Goal: Register for event/course

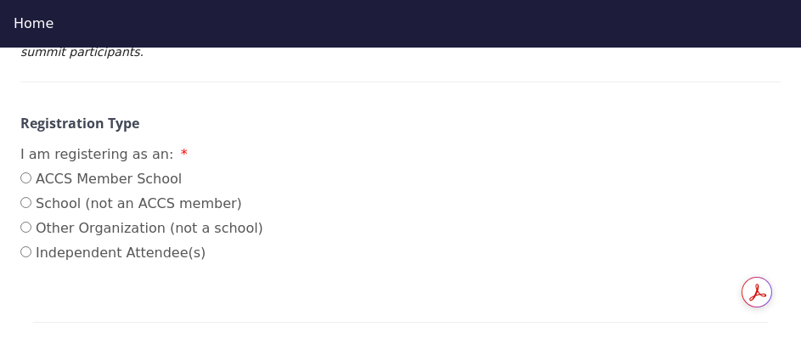
scroll to position [326, 0]
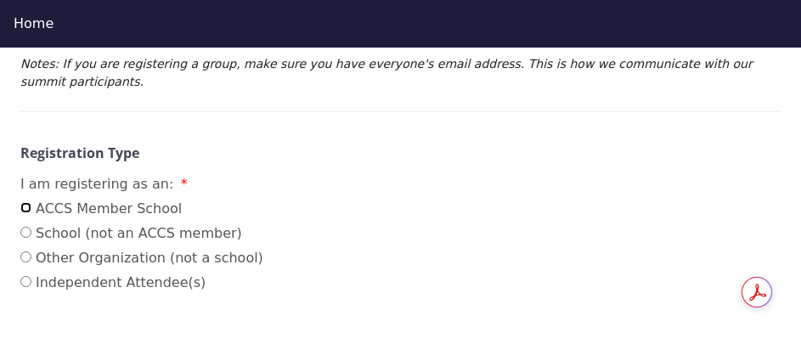
click at [21, 202] on input "ACCS Member School" at bounding box center [25, 207] width 11 height 11
radio input "true"
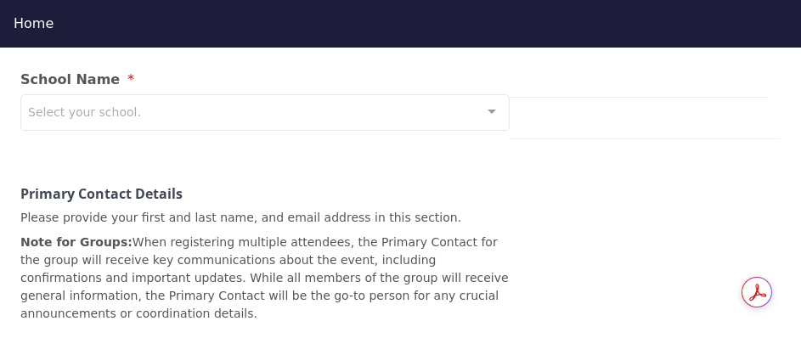
scroll to position [411, 0]
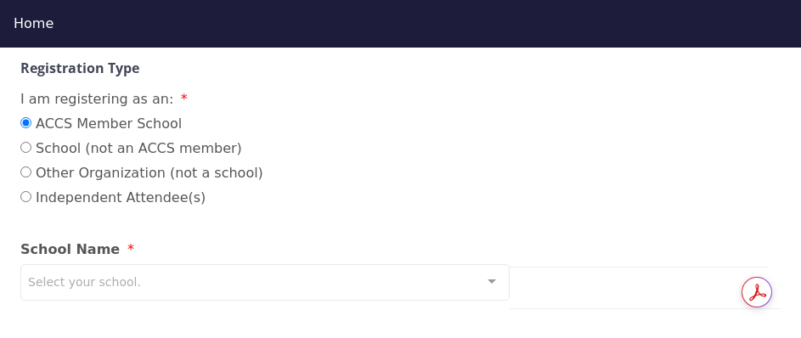
click at [490, 265] on div at bounding box center [492, 281] width 34 height 32
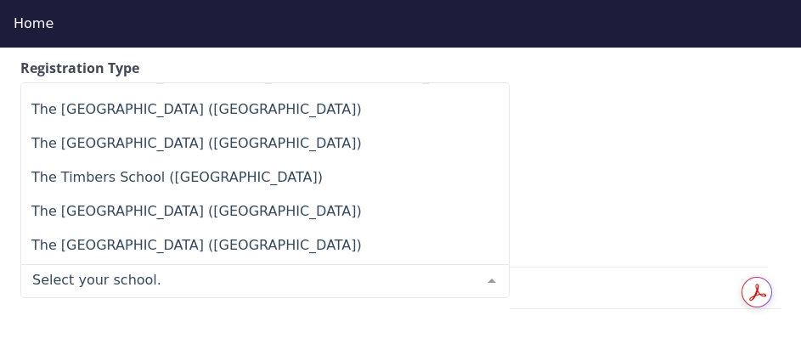
scroll to position [15043, 0]
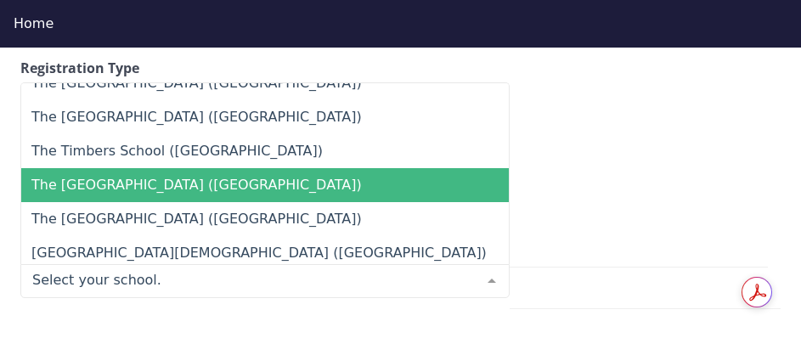
click at [372, 168] on span "The [GEOGRAPHIC_DATA] ([GEOGRAPHIC_DATA])" at bounding box center [393, 185] width 744 height 34
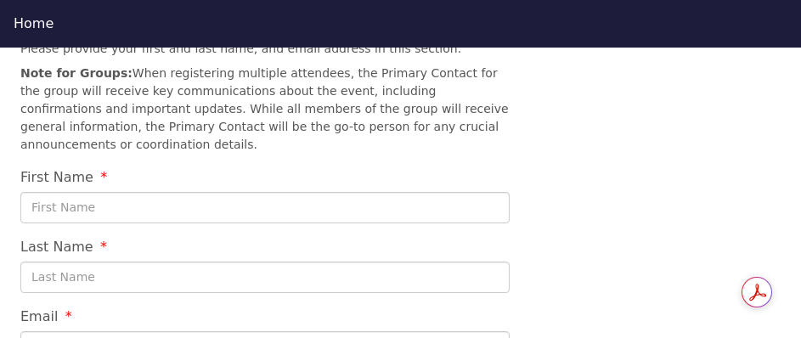
scroll to position [751, 0]
click at [178, 191] on input "First Name" at bounding box center [265, 206] width 490 height 31
type input "Corinna"
type input "Calica"
type input "[EMAIL_ADDRESS][DOMAIN_NAME]"
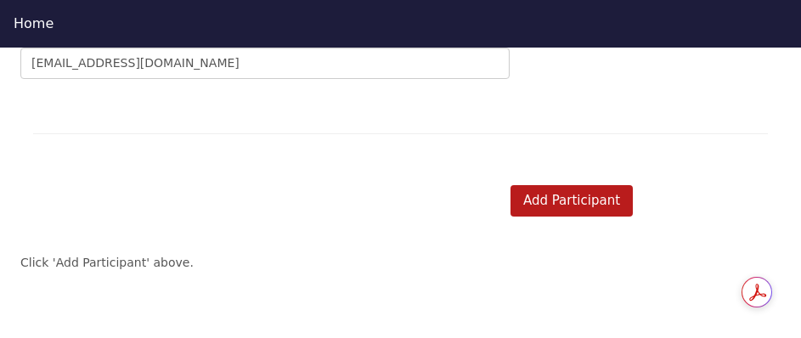
scroll to position [1006, 0]
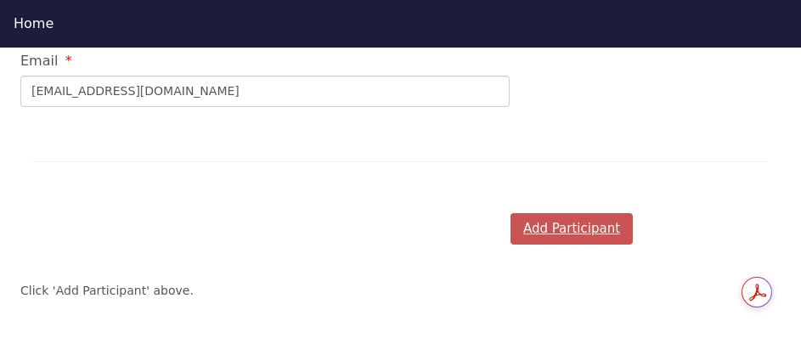
click at [595, 213] on button "Add Participant" at bounding box center [572, 228] width 122 height 31
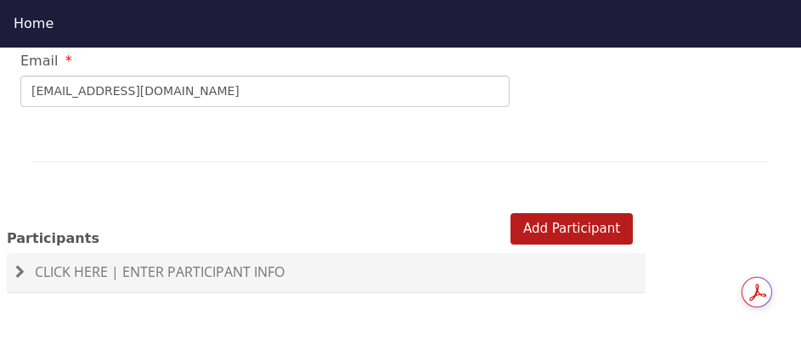
click at [95, 263] on span "Click Here | Enter Participant Info" at bounding box center [160, 272] width 250 height 19
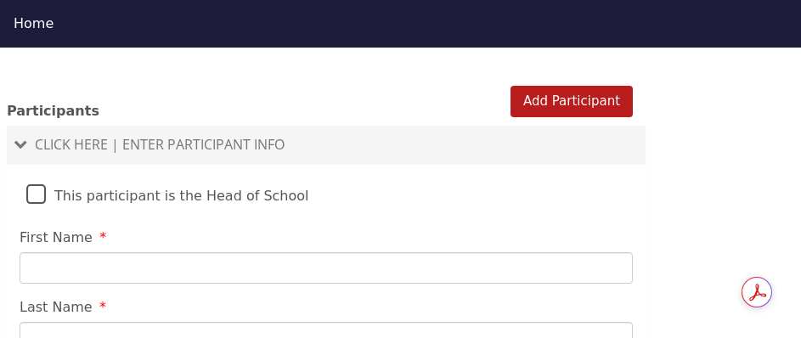
scroll to position [1176, 0]
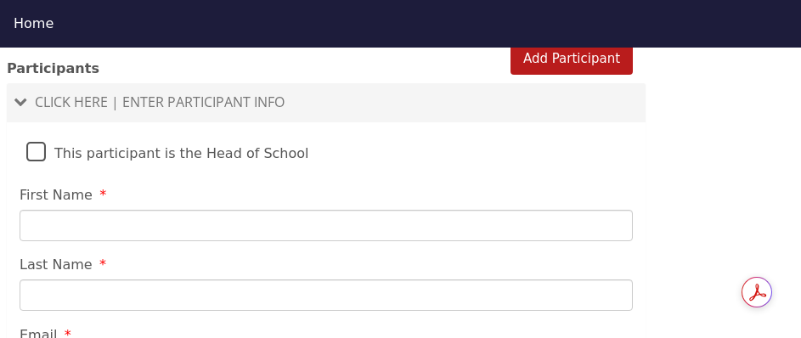
click at [145, 210] on input "First Name" at bounding box center [327, 225] width 614 height 31
type input "Corinna"
type input "Calica"
type input "corinnacalica@gmail.com"
type input "707 704 8079"
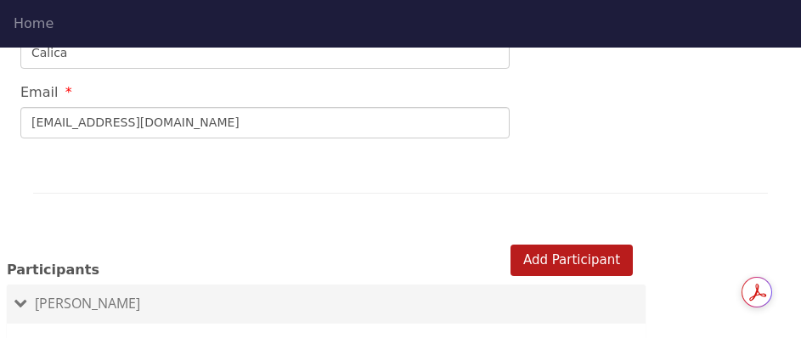
scroll to position [921, 0]
